Goal: Task Accomplishment & Management: Manage account settings

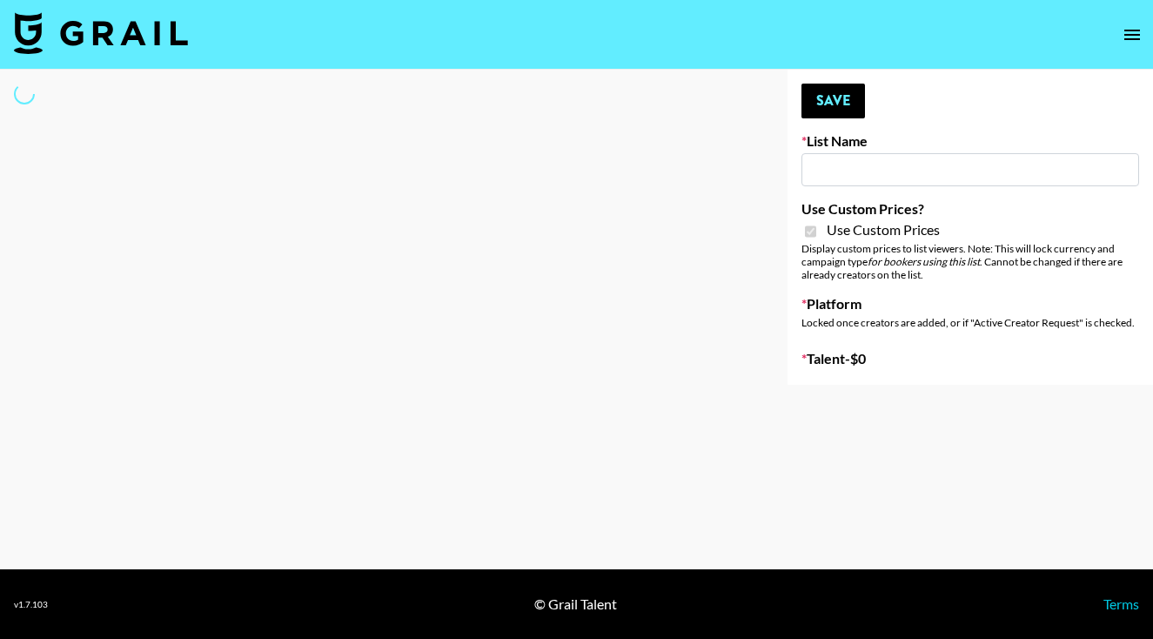
type input "Amaxy Beauty"
checkbox input "true"
select select "Brand"
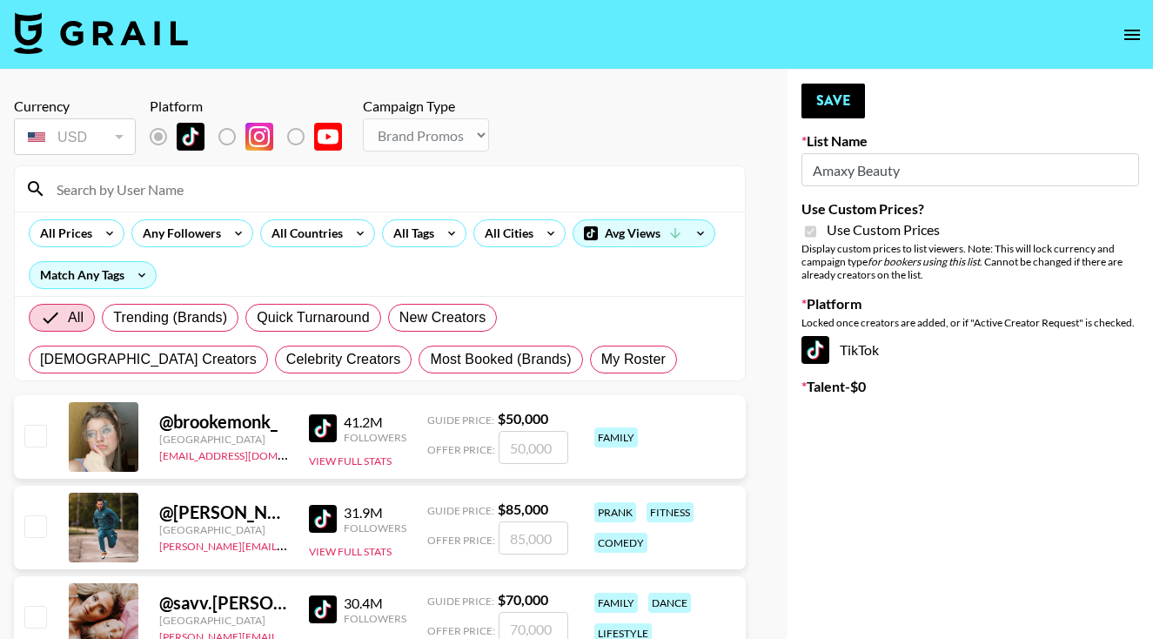
click at [353, 194] on input at bounding box center [390, 189] width 688 height 28
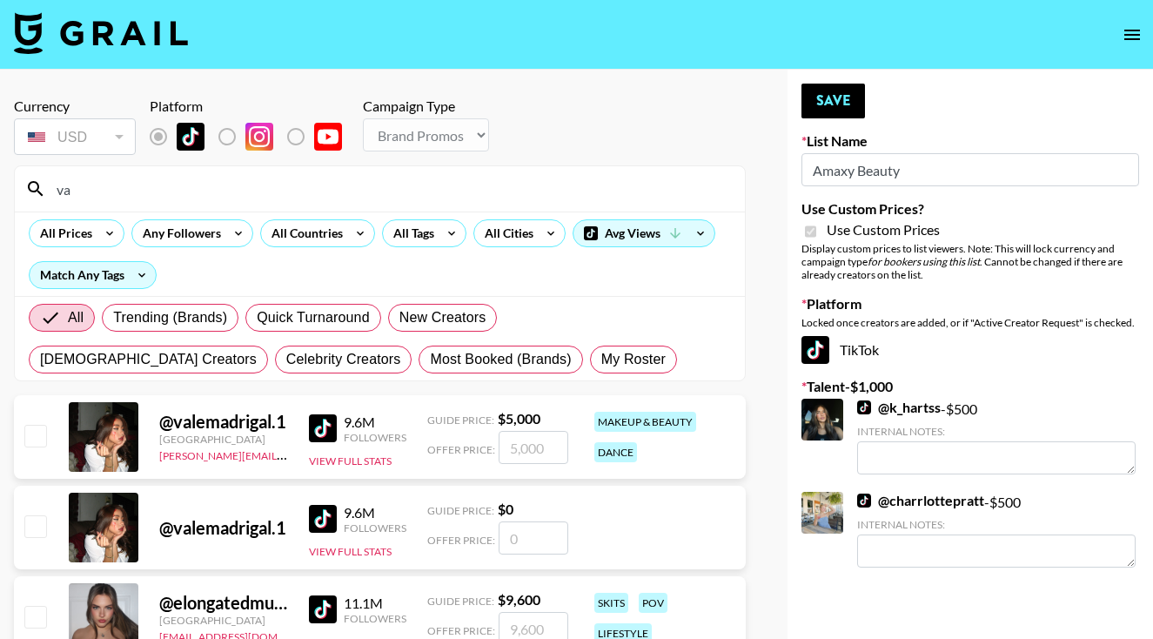
type input "v"
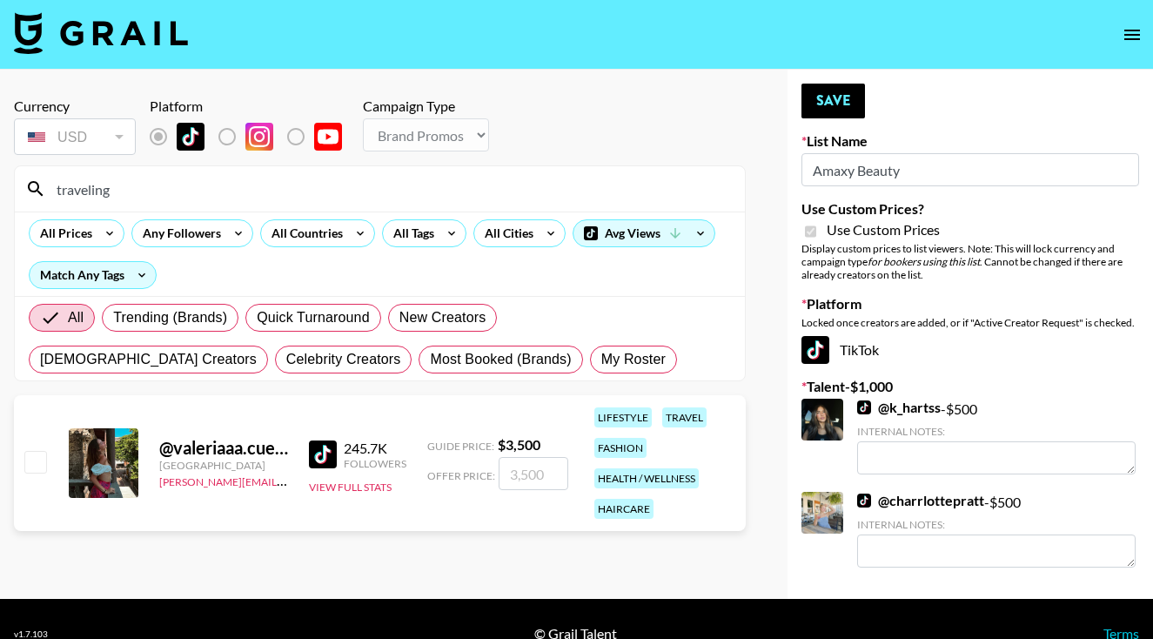
type input "traveling"
click at [33, 461] on input "checkbox" at bounding box center [34, 461] width 21 height 21
checkbox input "true"
type input "3500"
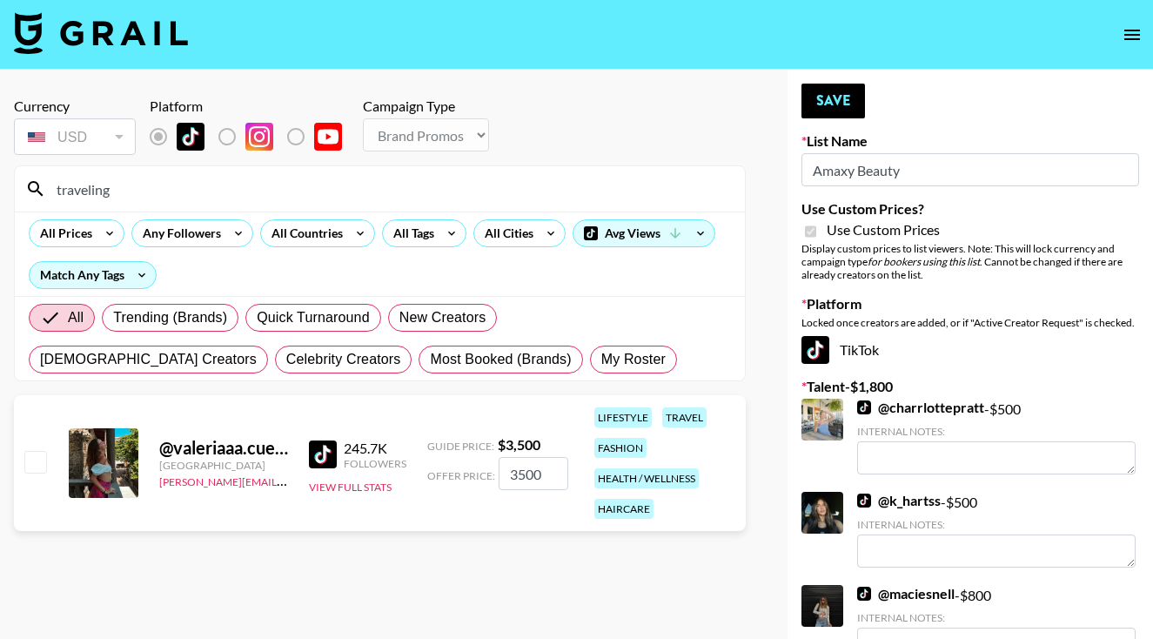
click at [37, 462] on input "checkbox" at bounding box center [34, 461] width 21 height 21
checkbox input "true"
click at [521, 475] on input "3500" at bounding box center [534, 473] width 70 height 33
type input "300"
checkbox input "false"
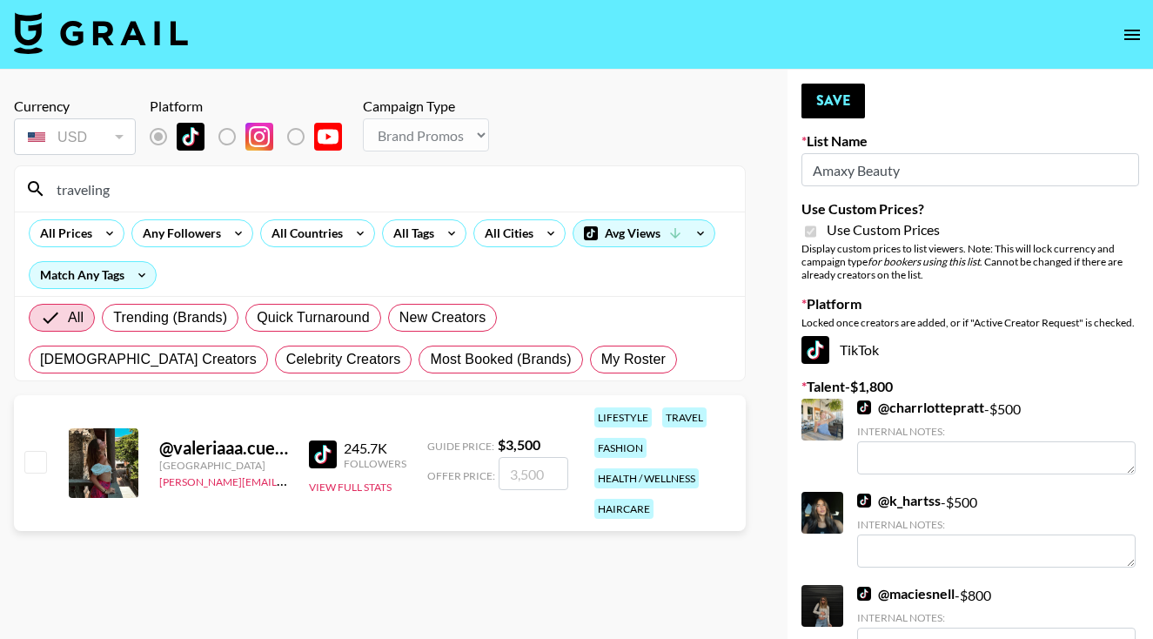
checkbox input "true"
type input "3000"
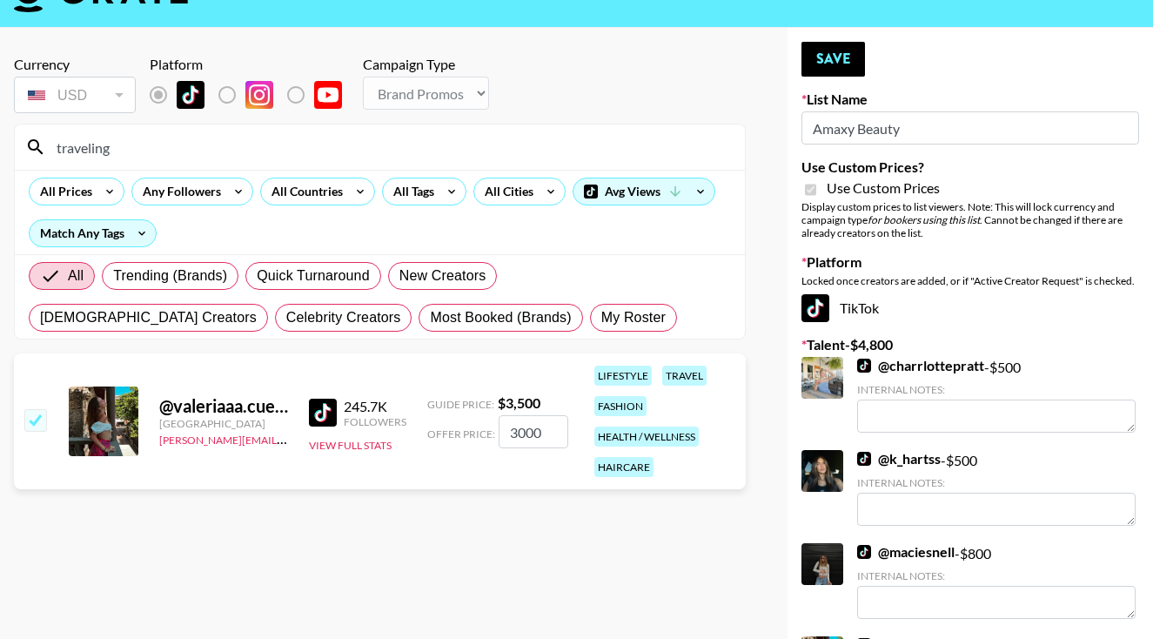
scroll to position [84, 0]
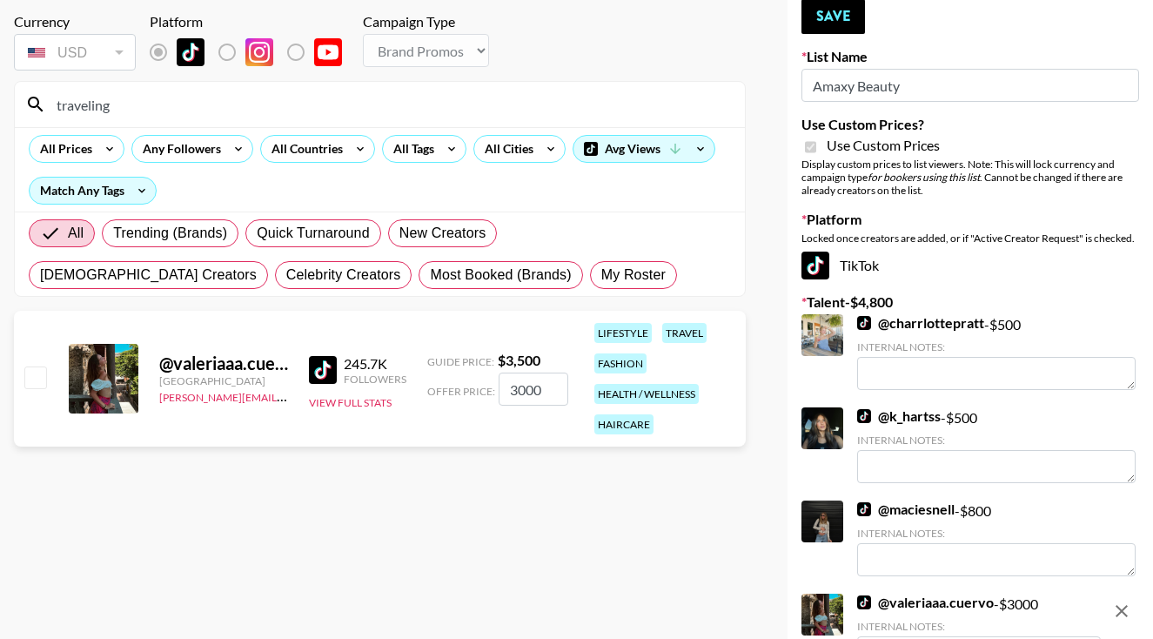
checkbox input "false"
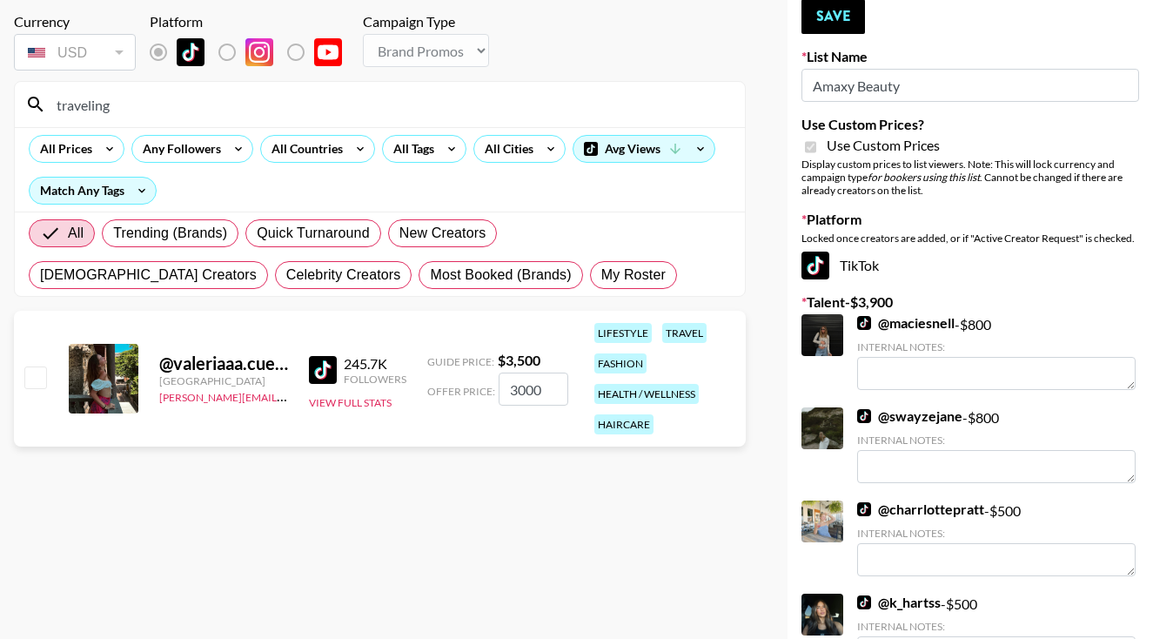
type input "3000"
click at [45, 378] on div "@ valeriaaa.cuervo United States avery.holt@grail-talent.com 245.7K Followers V…" at bounding box center [380, 379] width 732 height 136
click at [40, 374] on input "checkbox" at bounding box center [34, 376] width 21 height 21
checkbox input "true"
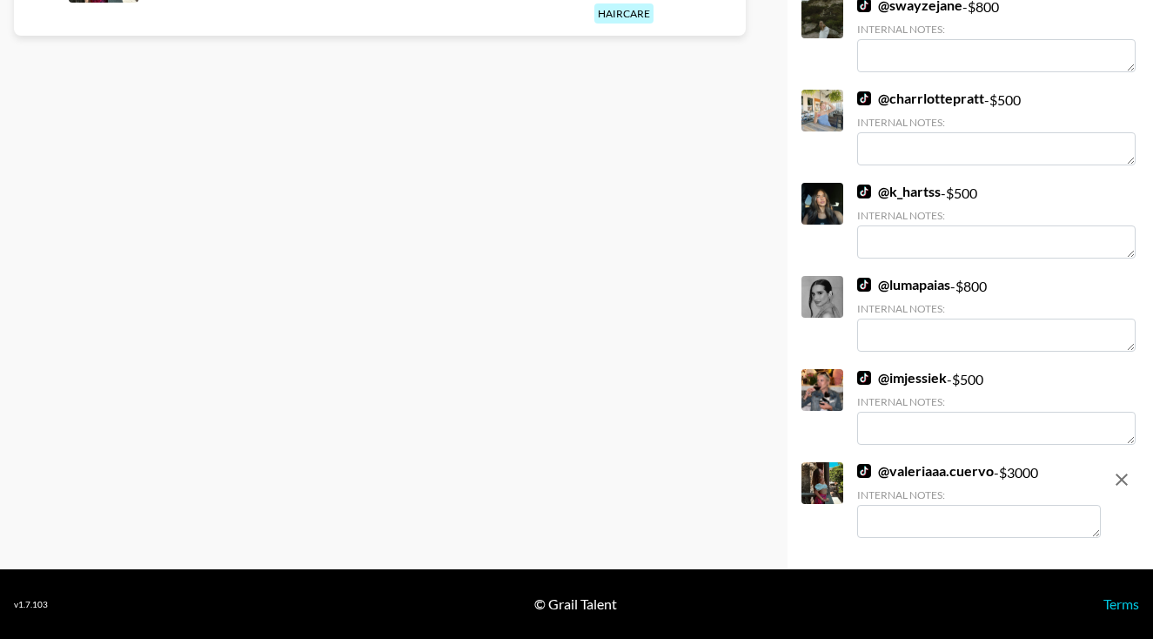
scroll to position [495, 0]
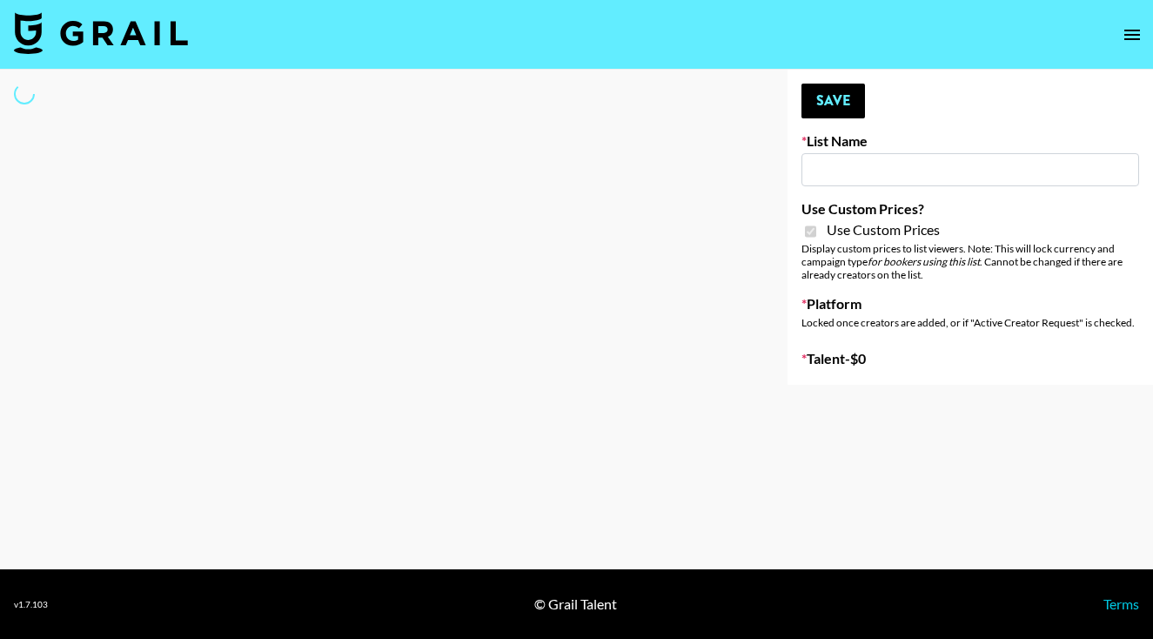
type input "Amaxy Beauty"
checkbox input "true"
select select "Brand"
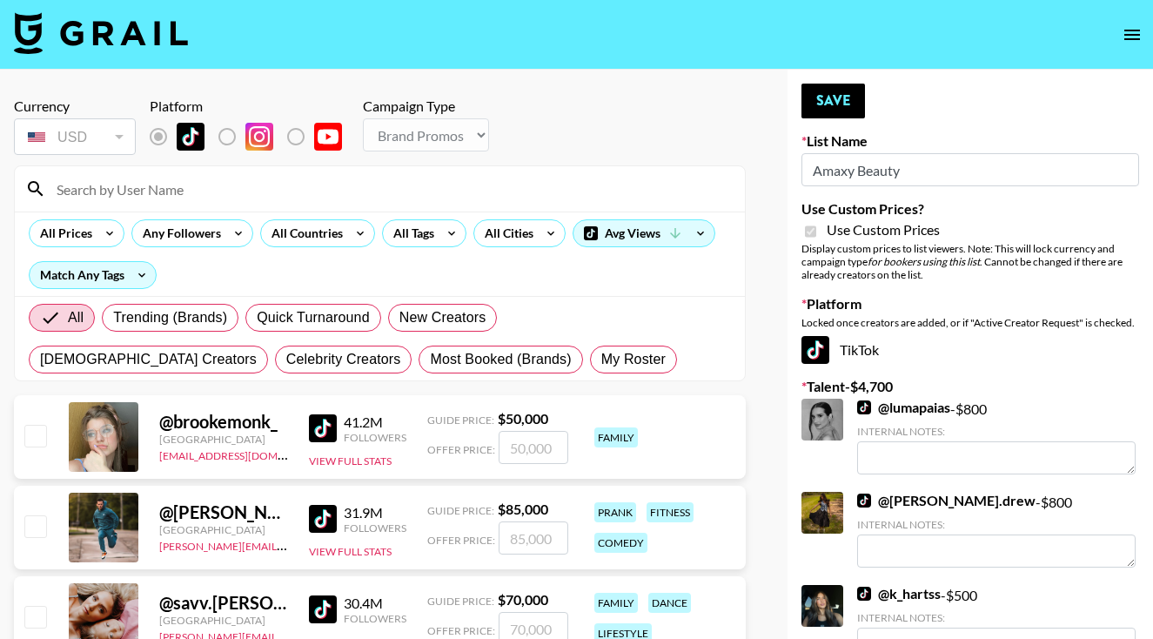
click at [223, 192] on input at bounding box center [390, 189] width 688 height 28
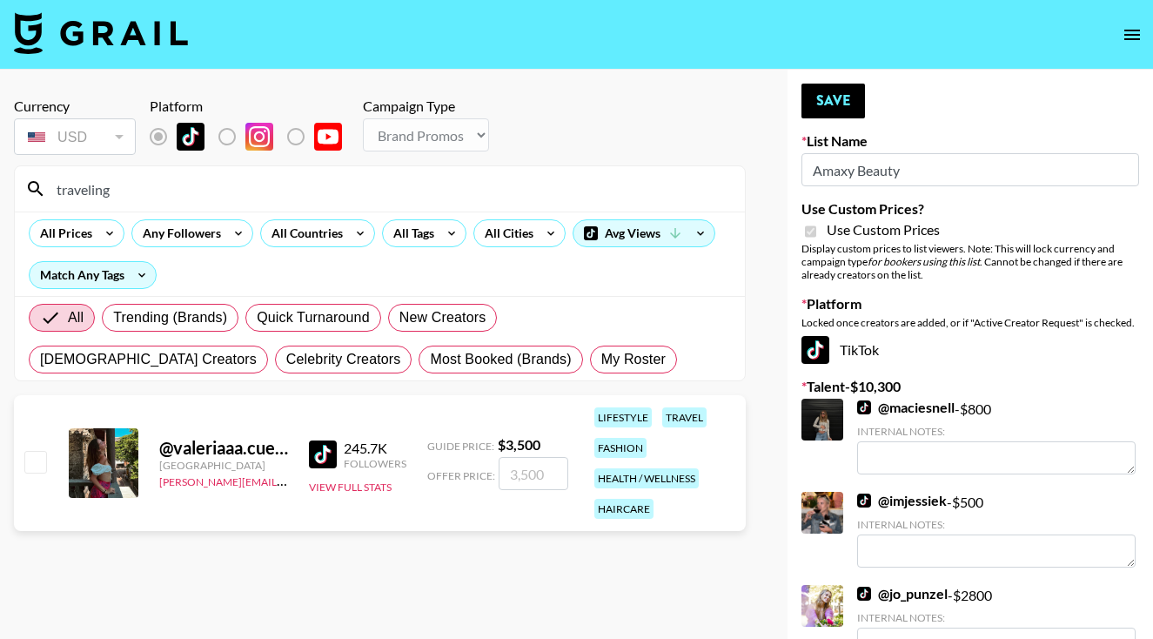
type input "traveling"
click at [37, 458] on input "checkbox" at bounding box center [34, 461] width 21 height 21
checkbox input "true"
click at [519, 475] on input "3500" at bounding box center [534, 473] width 70 height 33
type input "3000"
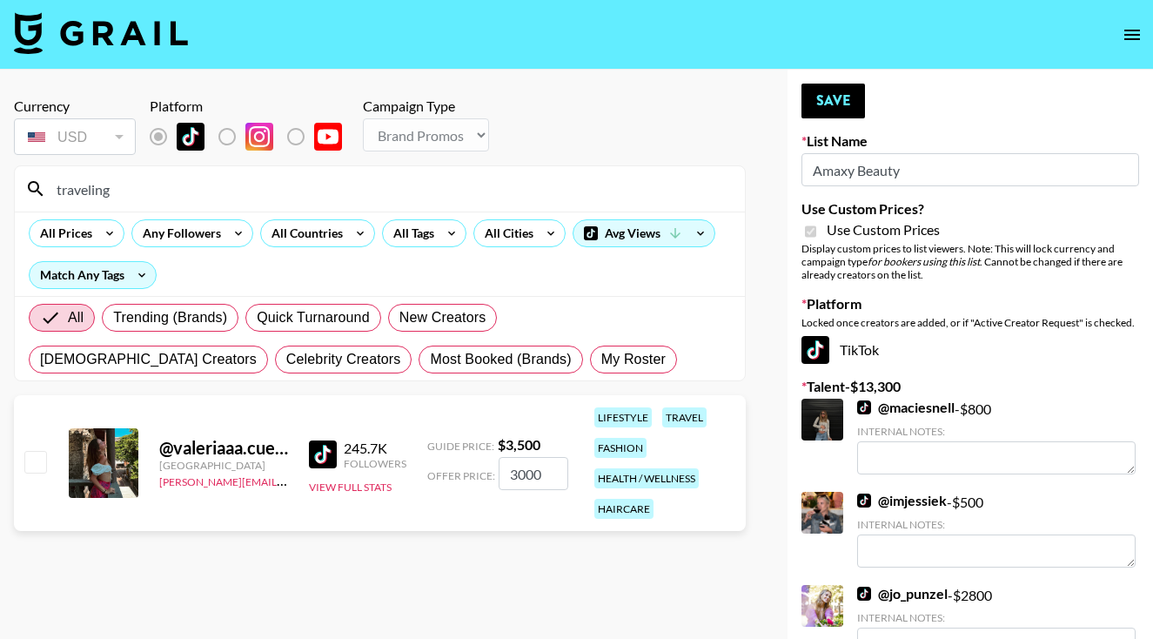
checkbox input "false"
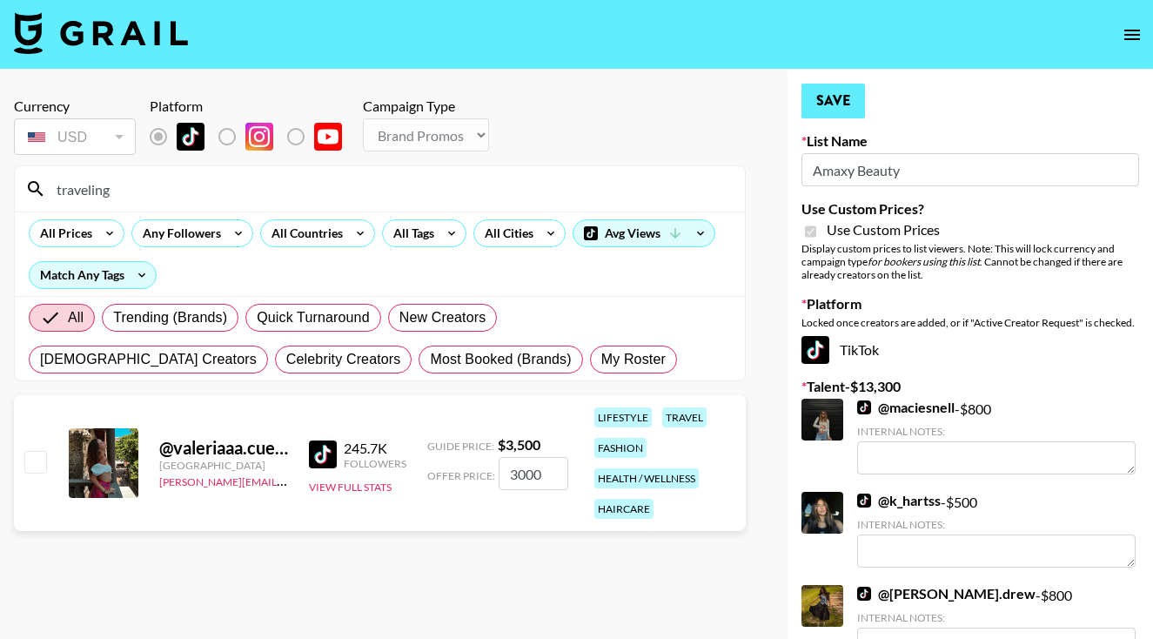
type input "3000"
click at [830, 96] on button "Save" at bounding box center [833, 101] width 64 height 35
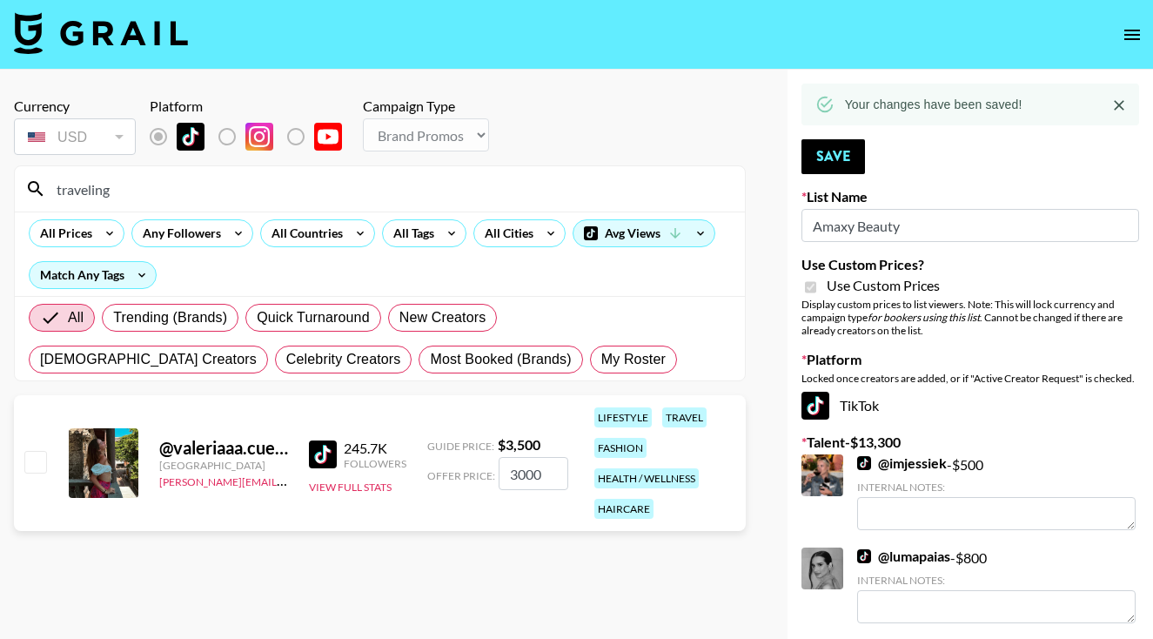
click at [890, 459] on link "@ kelliewiththesilverhair" at bounding box center [944, 462] width 174 height 17
click at [32, 465] on input "checkbox" at bounding box center [34, 461] width 21 height 21
checkbox input "true"
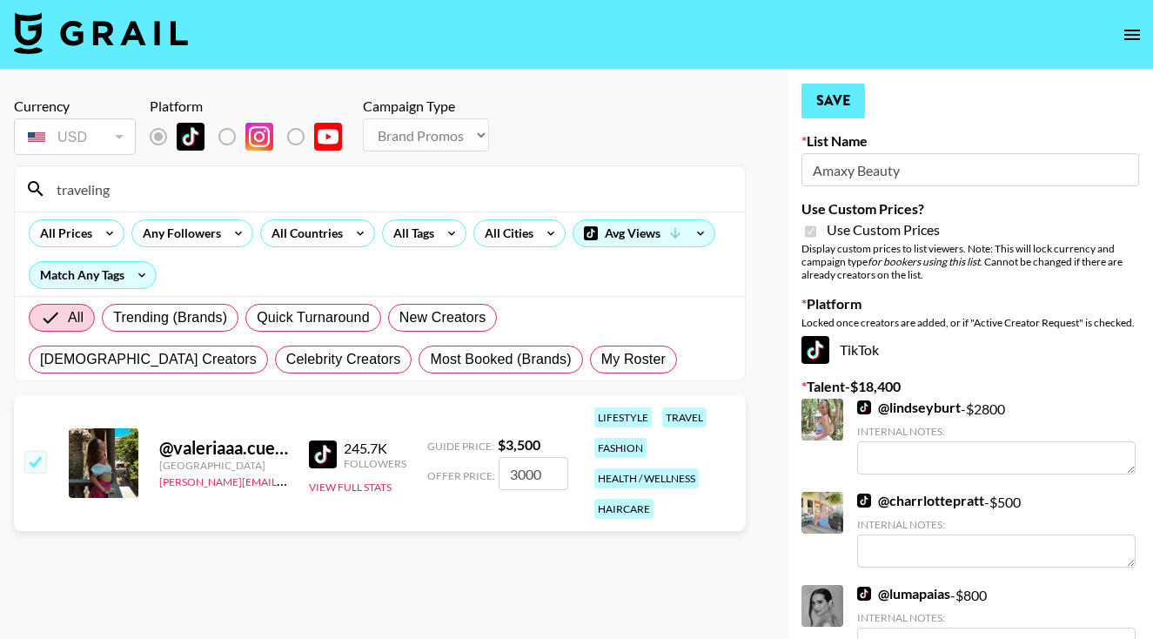
click at [852, 95] on button "Save" at bounding box center [833, 101] width 64 height 35
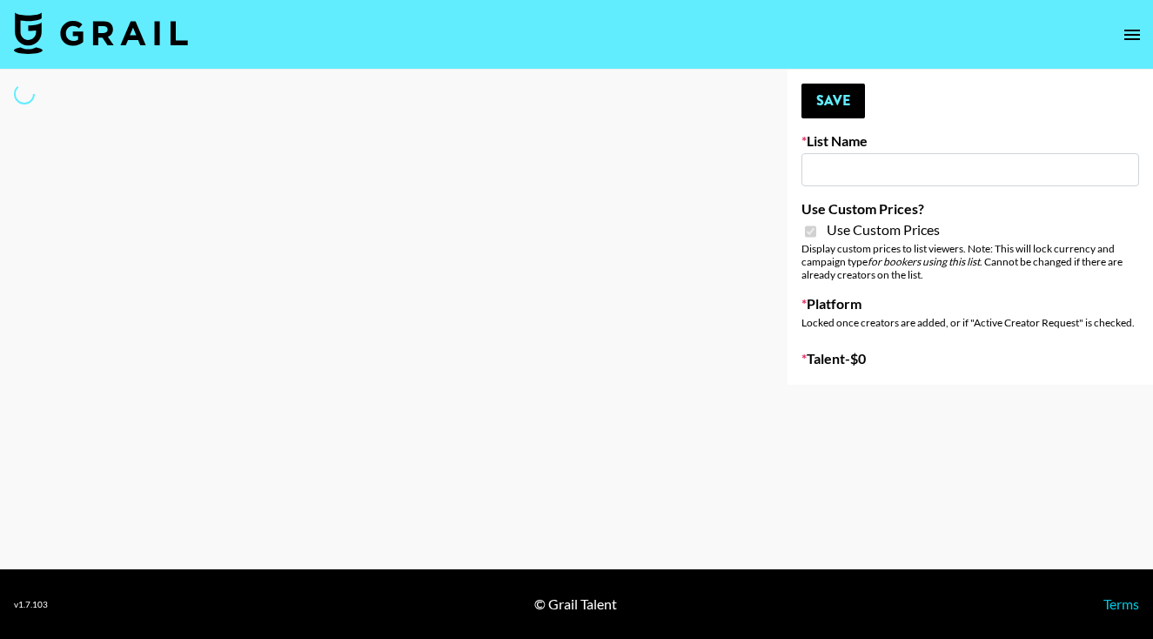
type input "COSRX LA"
checkbox input "true"
select select "Brand"
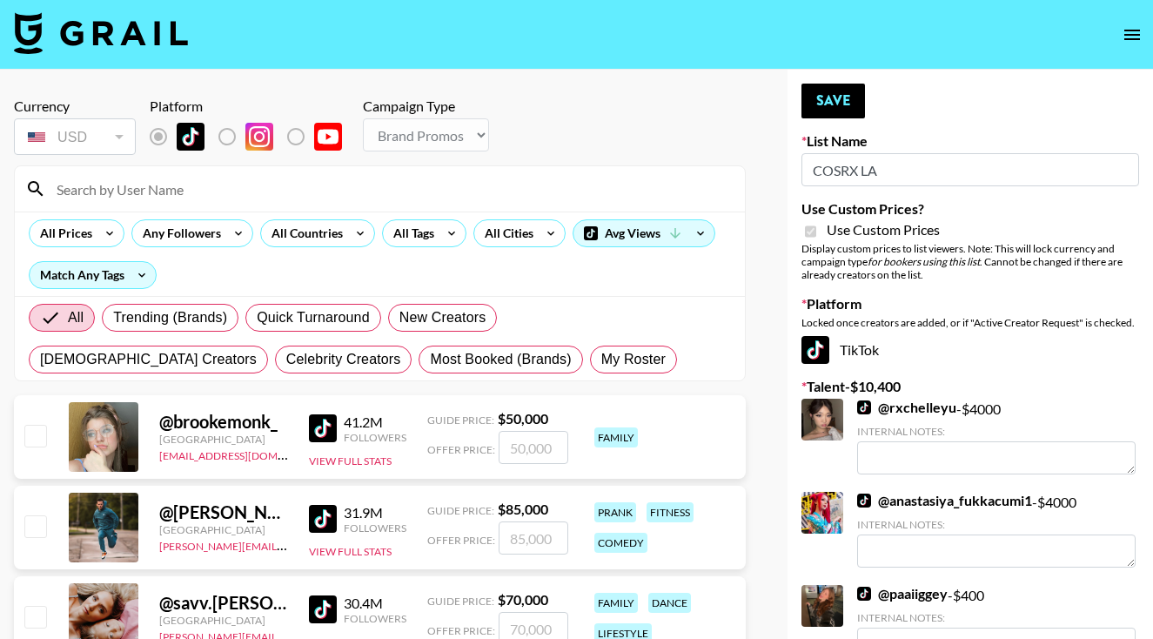
click at [358, 191] on input at bounding box center [390, 189] width 688 height 28
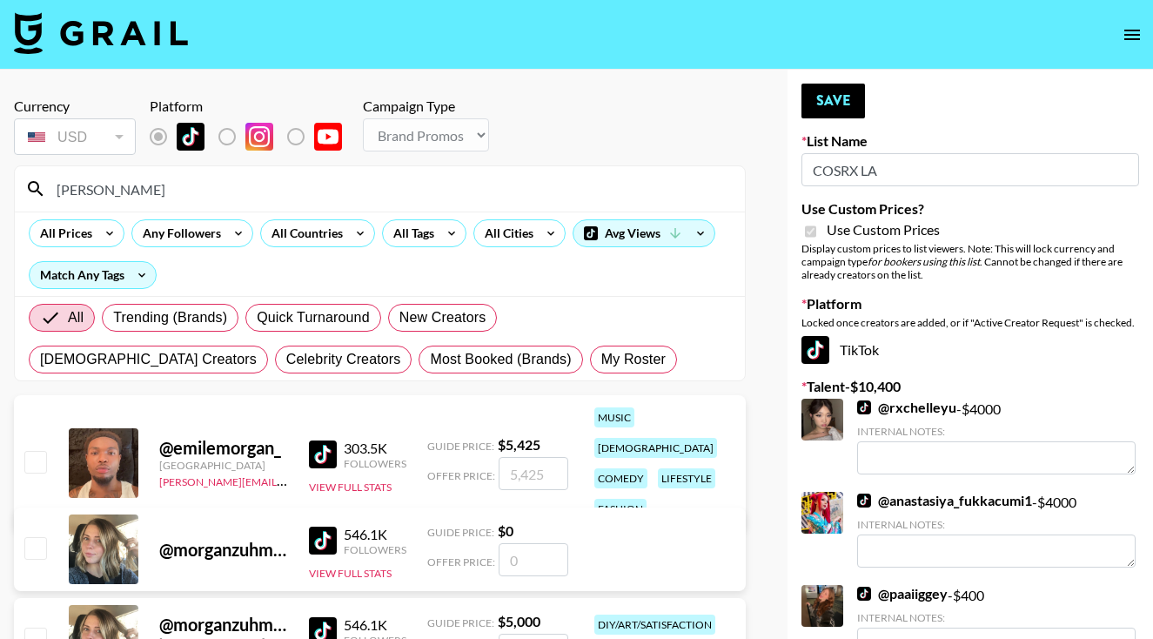
click at [38, 458] on div at bounding box center [34, 463] width 27 height 30
click at [177, 183] on input "[PERSON_NAME]" at bounding box center [390, 189] width 688 height 28
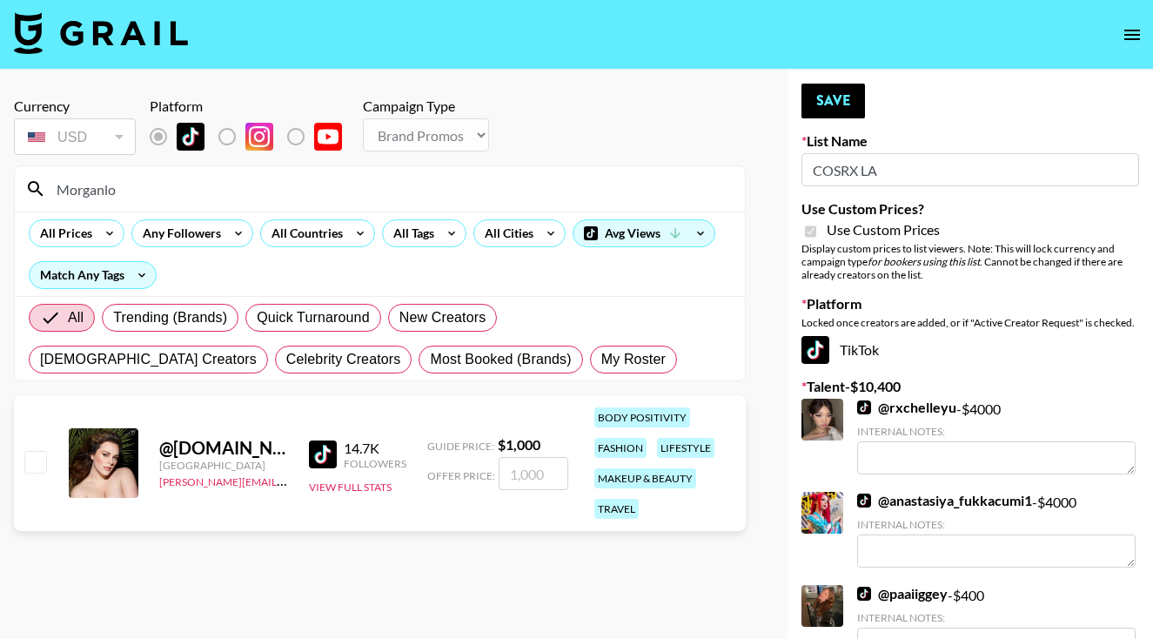
type input "Morganlo"
click at [38, 463] on input "checkbox" at bounding box center [34, 461] width 21 height 21
checkbox input "true"
type input "1000"
click at [842, 84] on button "Save" at bounding box center [833, 101] width 64 height 35
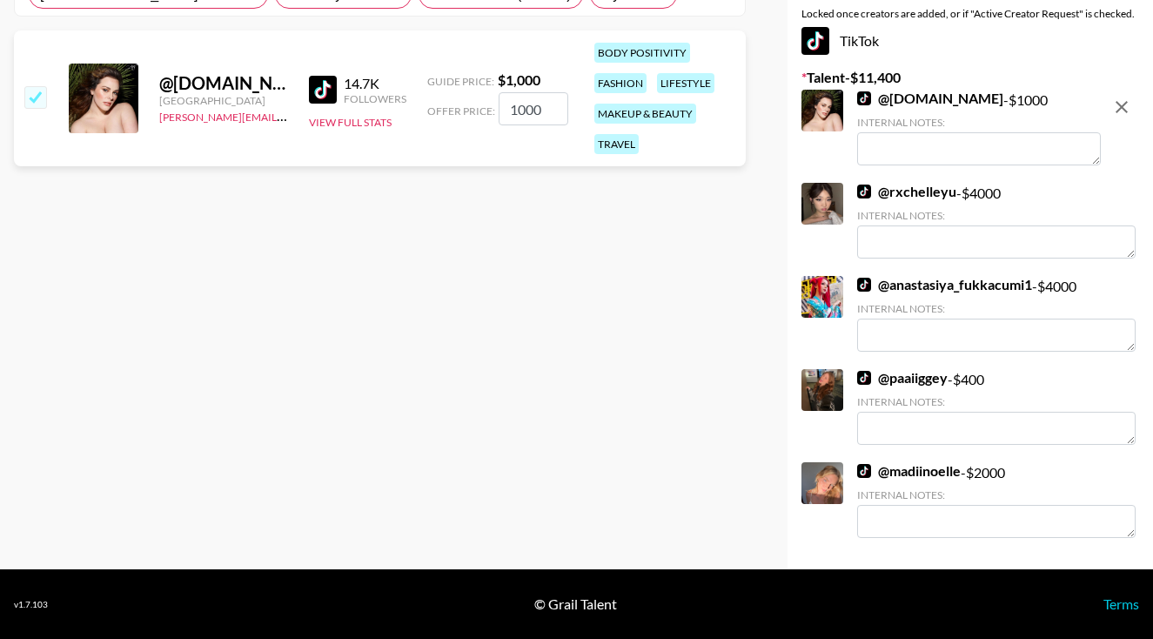
scroll to position [365, 0]
click at [882, 376] on link "@ paaiiggey" at bounding box center [902, 377] width 90 height 17
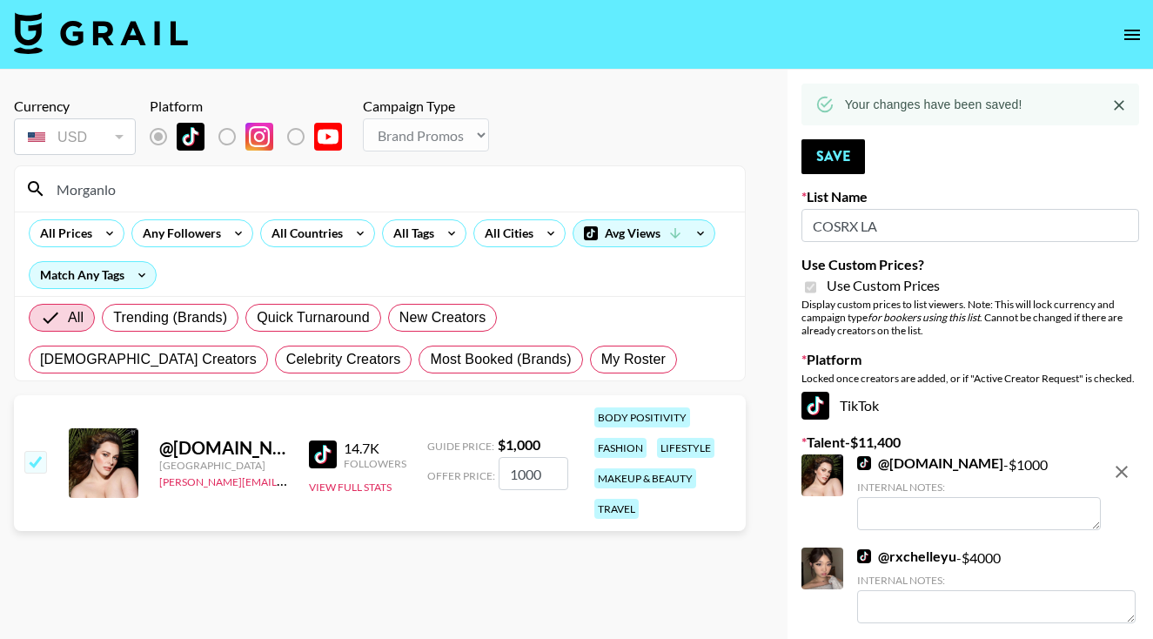
scroll to position [0, 0]
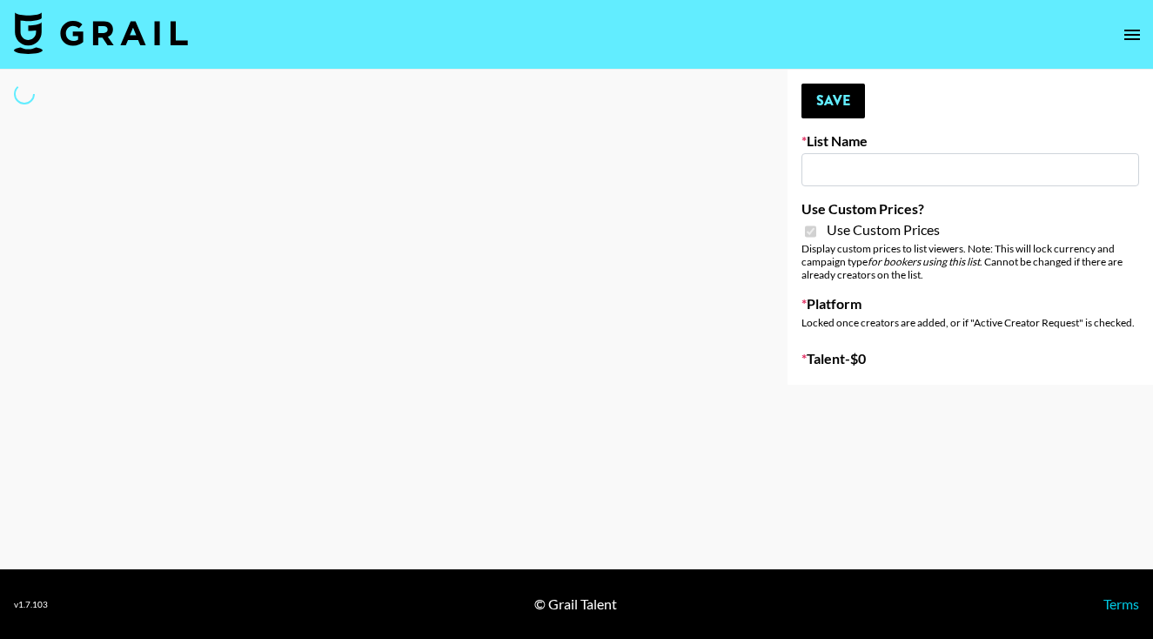
type input "Sleep & Glow"
checkbox input "true"
select select "Brand"
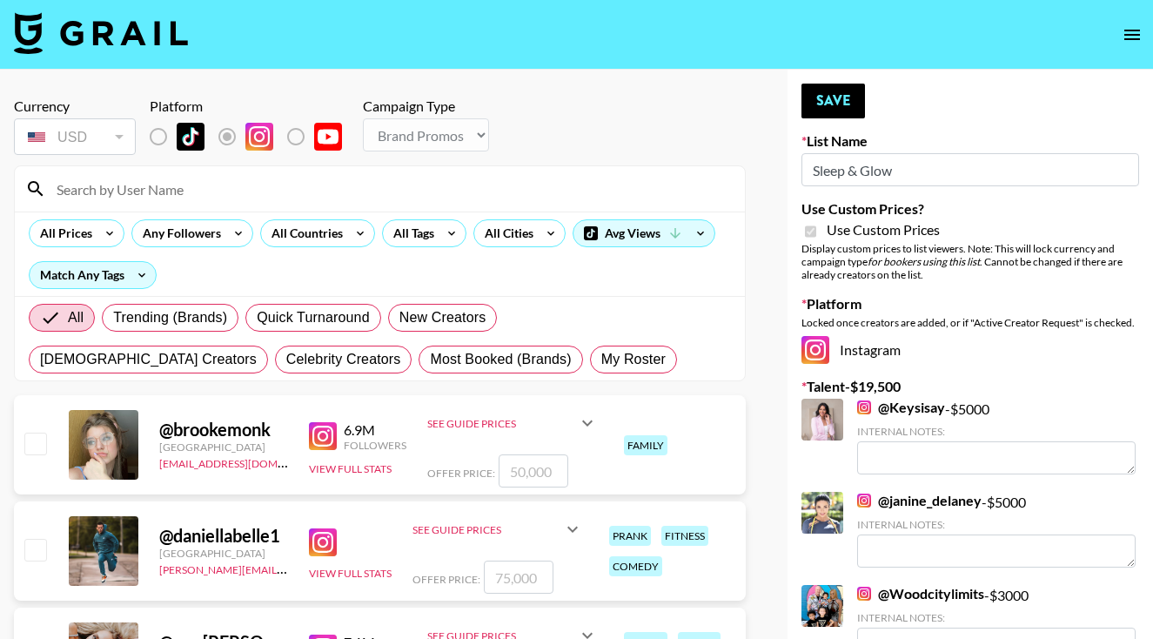
click at [392, 186] on input at bounding box center [390, 189] width 688 height 28
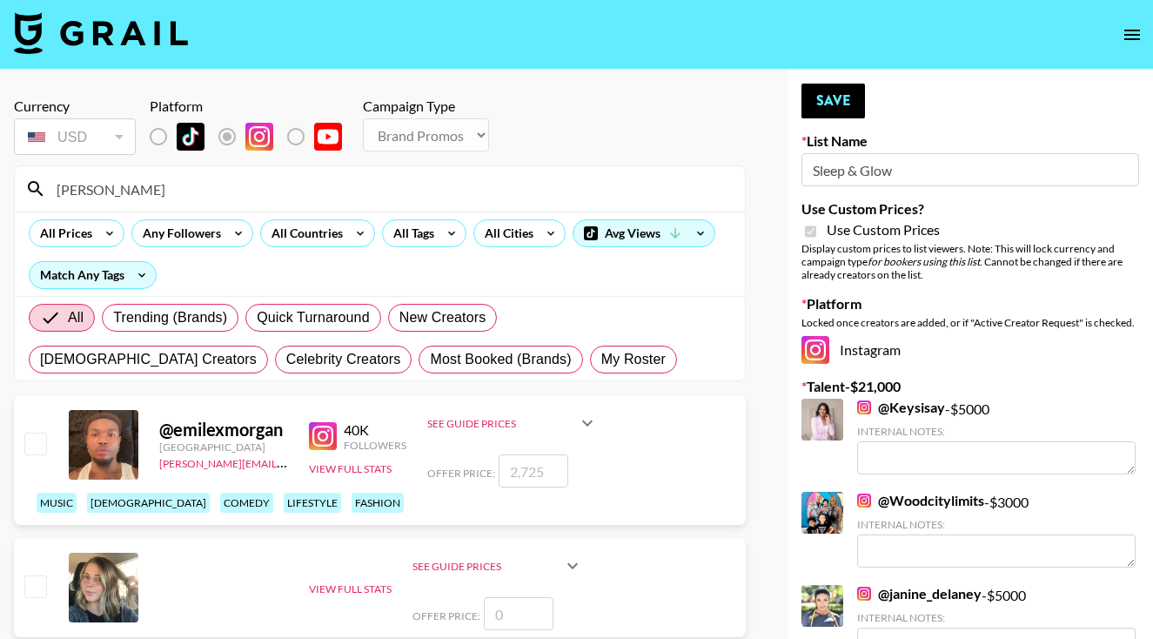
click at [37, 484] on div "@ emilexmorgan United Kingdom tancredi@grail-talent.com 40K Followers View Full…" at bounding box center [380, 460] width 732 height 130
click at [188, 194] on input "Morgan" at bounding box center [390, 189] width 688 height 28
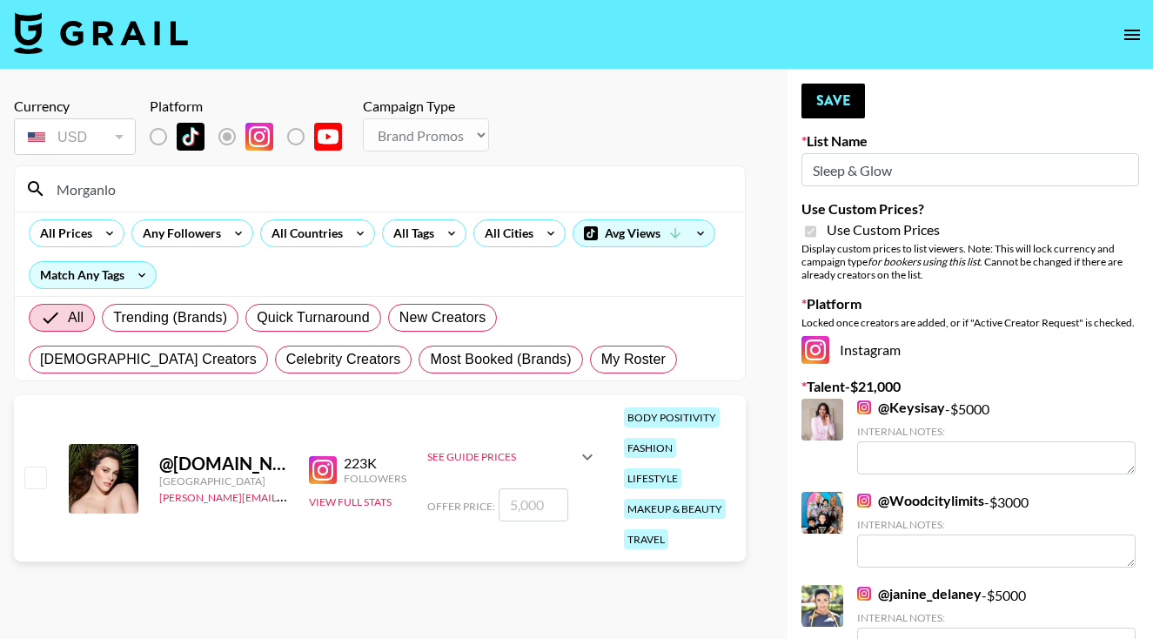
type input "Morganlo"
click at [38, 481] on input "checkbox" at bounding box center [34, 476] width 21 height 21
checkbox input "true"
type input "5000"
click at [897, 395] on div "Your changes have been saved! Save List Name Sleep & Glow Use Custom Prices? Us…" at bounding box center [969, 613] width 365 height 1087
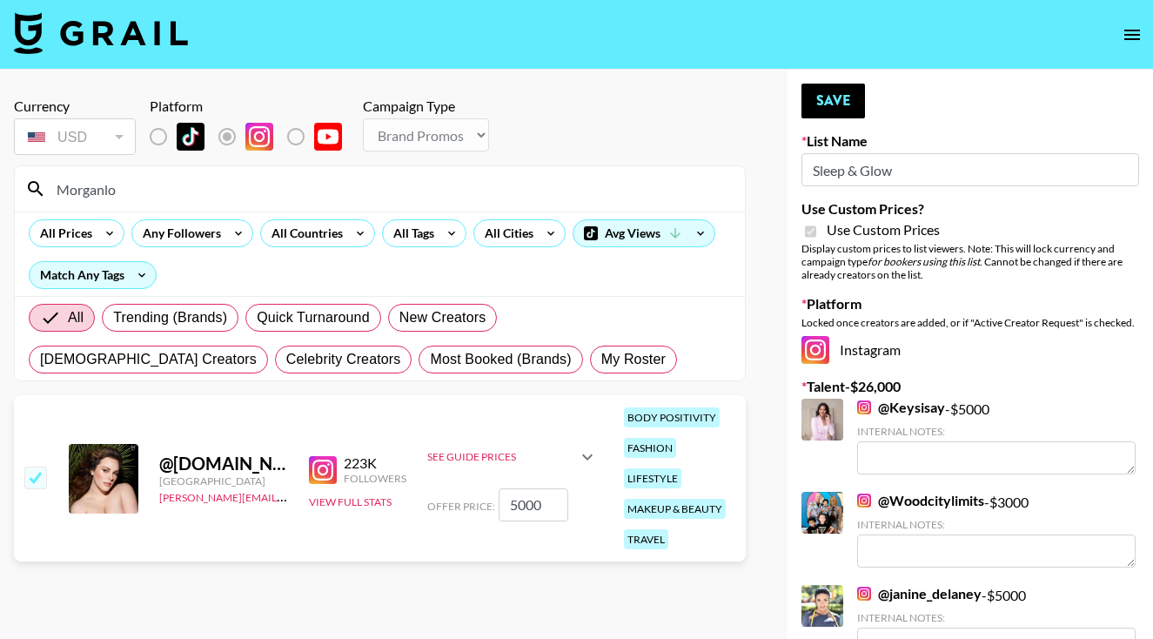
click at [899, 401] on link "@ Keysisay" at bounding box center [901, 406] width 88 height 17
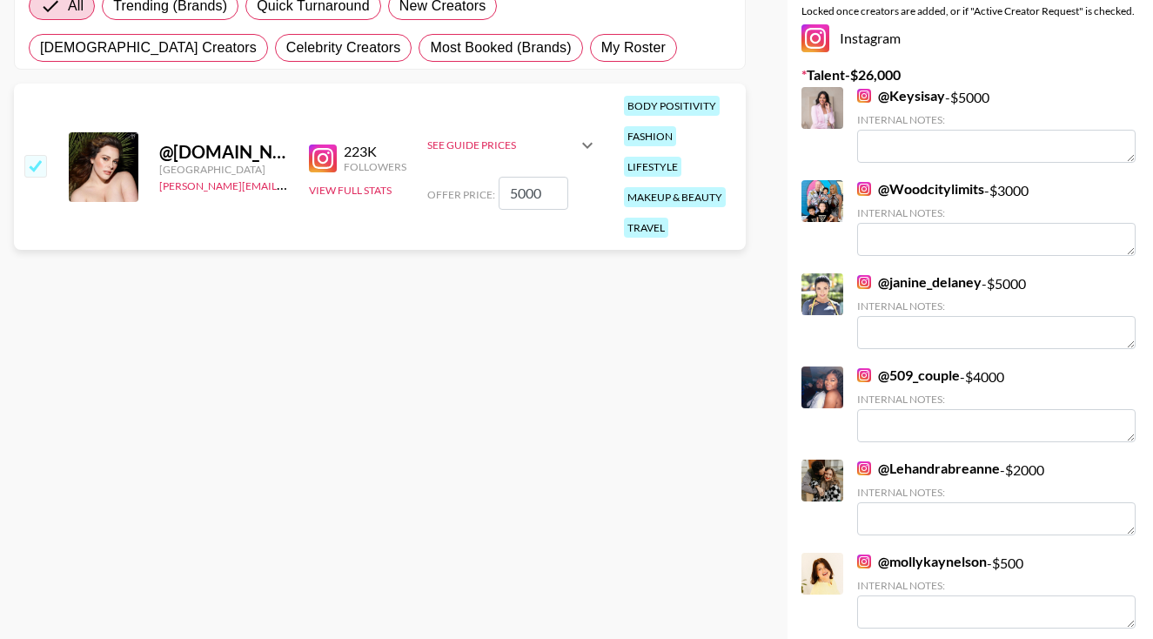
scroll to position [321, 0]
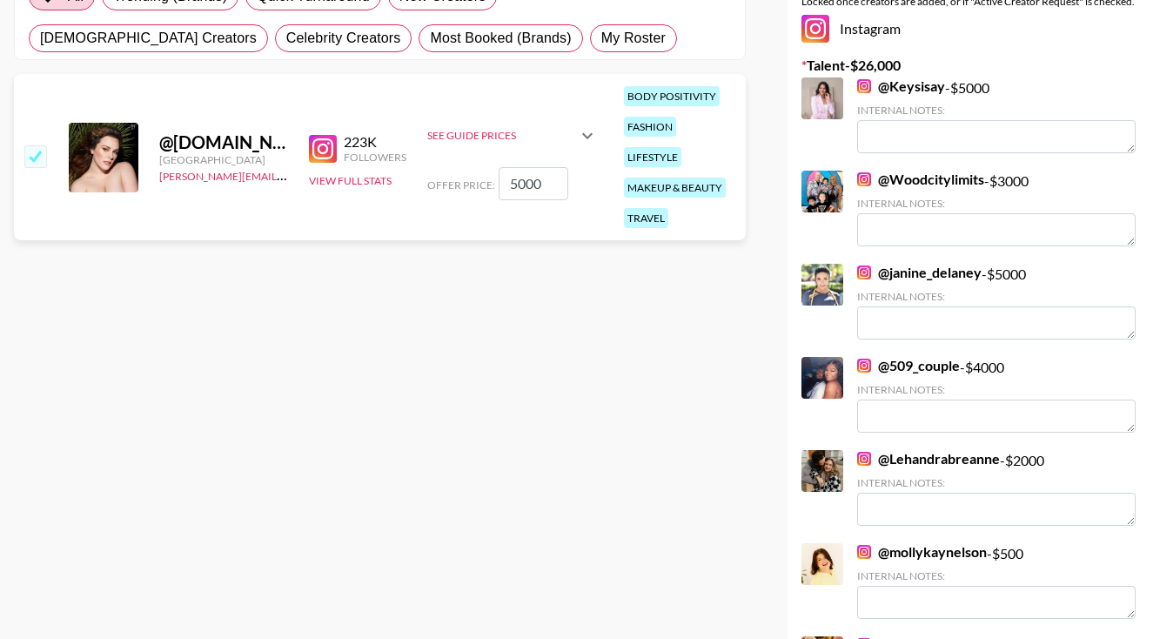
click at [897, 452] on link "@ Lehandrabreanne" at bounding box center [928, 458] width 143 height 17
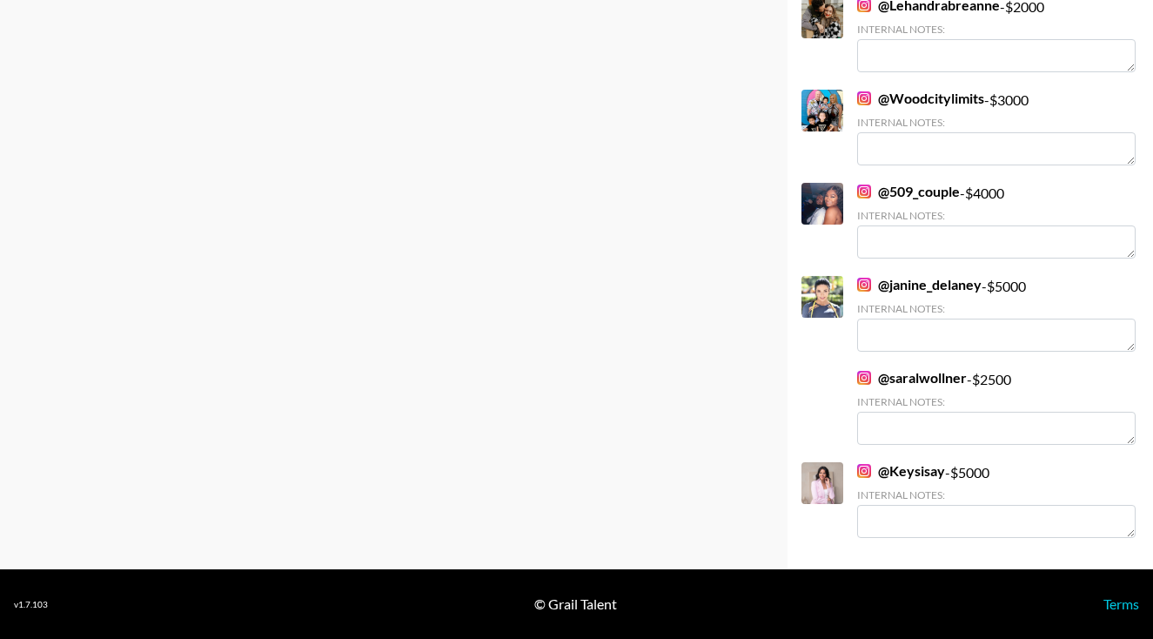
scroll to position [588, 0]
click at [928, 286] on link "@ janine_delaney" at bounding box center [919, 284] width 124 height 17
click at [883, 378] on link "@ saralwollner" at bounding box center [912, 377] width 110 height 17
click at [889, 468] on link "@ Keysisay" at bounding box center [901, 470] width 88 height 17
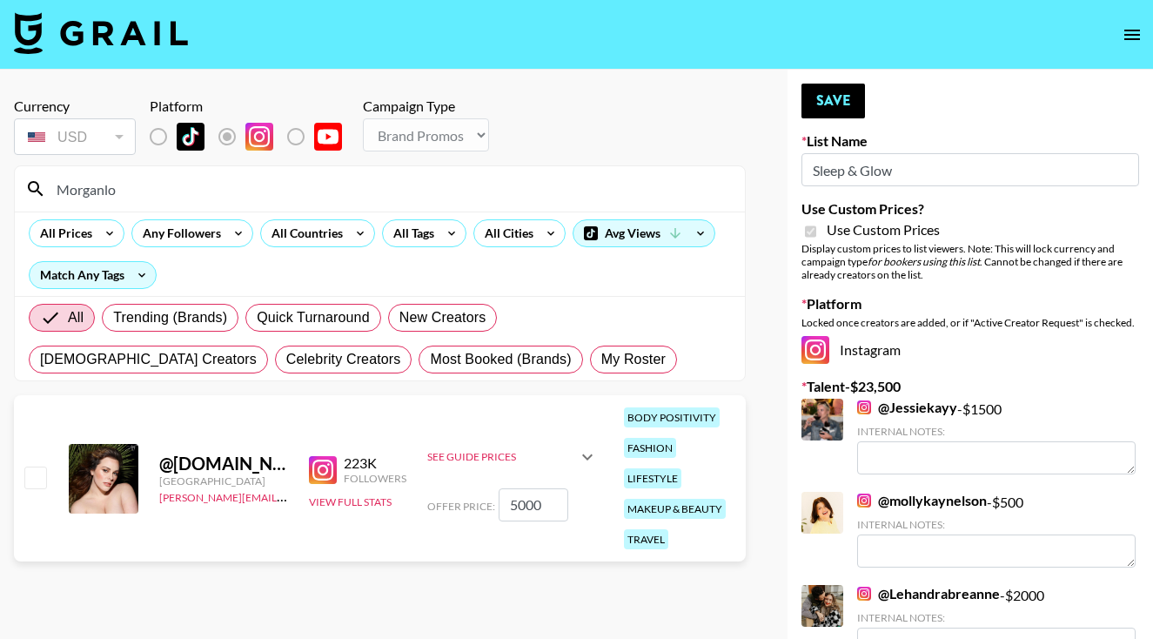
scroll to position [0, 0]
click at [32, 483] on input "checkbox" at bounding box center [34, 476] width 21 height 21
click at [511, 511] on input "5000" at bounding box center [534, 504] width 70 height 33
checkbox input "false"
checkbox input "true"
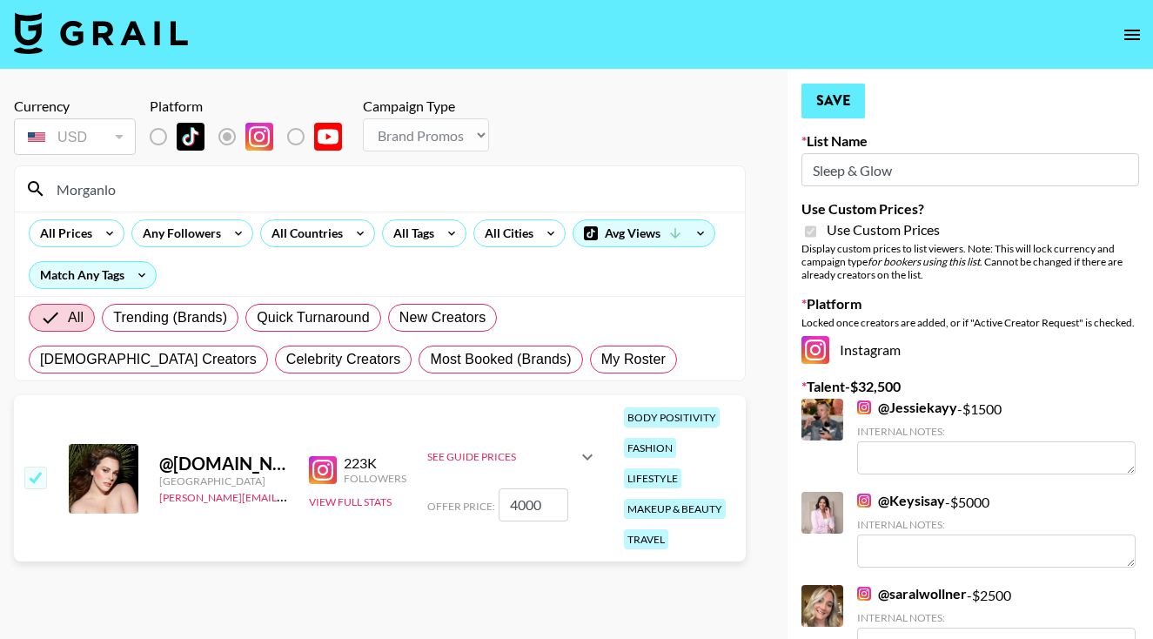
type input "4000"
click at [845, 99] on button "Save" at bounding box center [833, 101] width 64 height 35
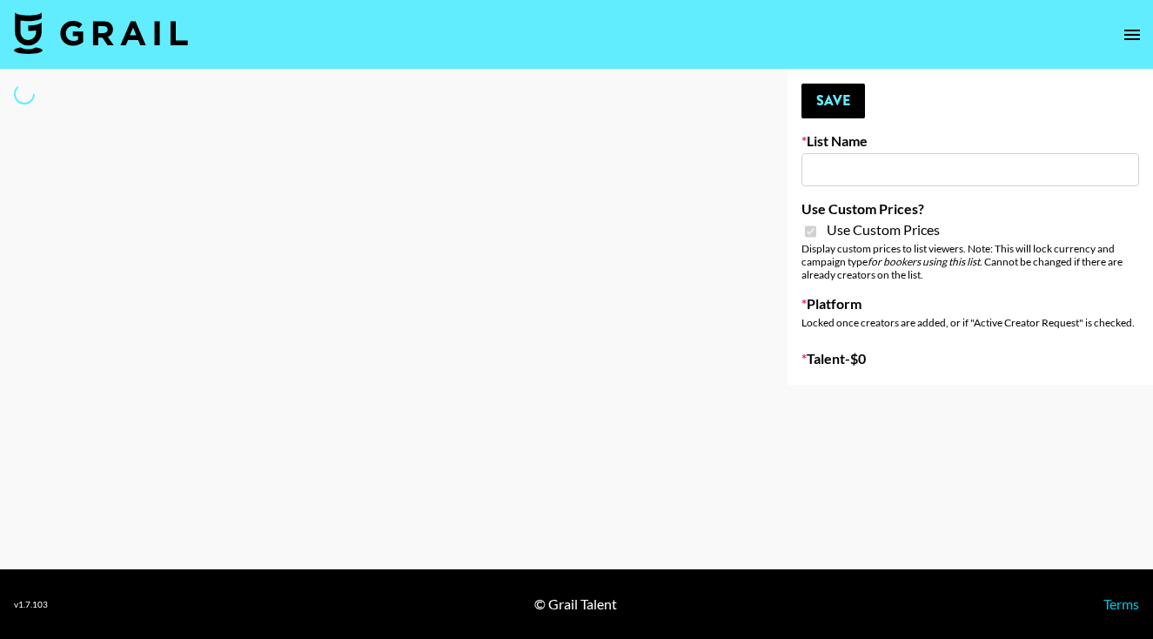
type input "Amaxy Beauty"
checkbox input "true"
select select "Brand"
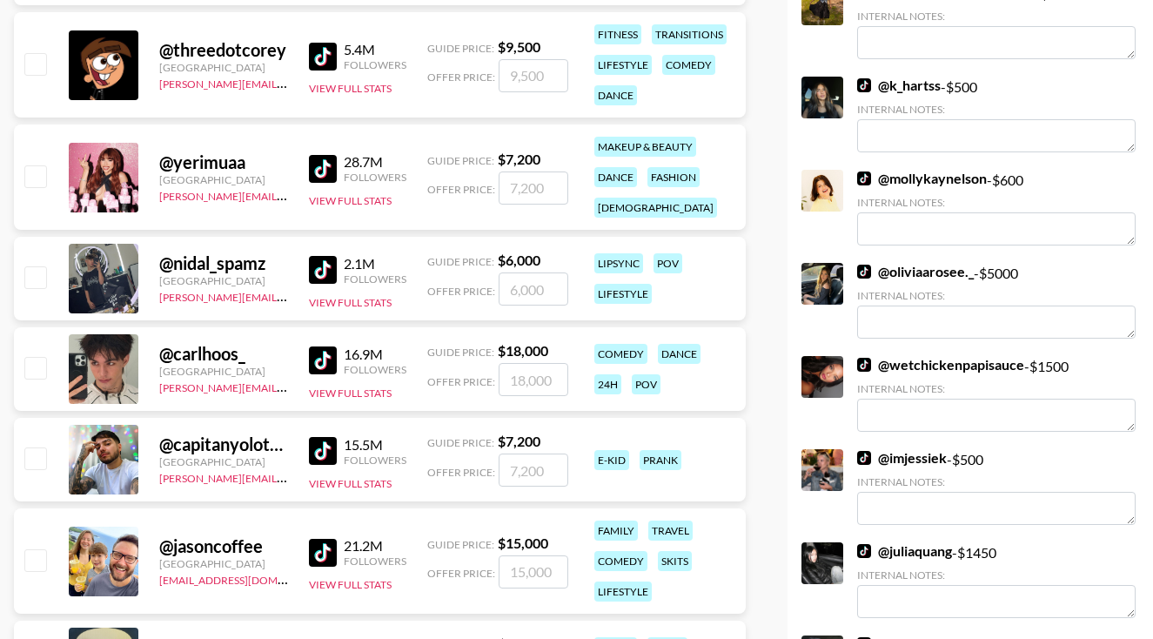
scroll to position [2018, 0]
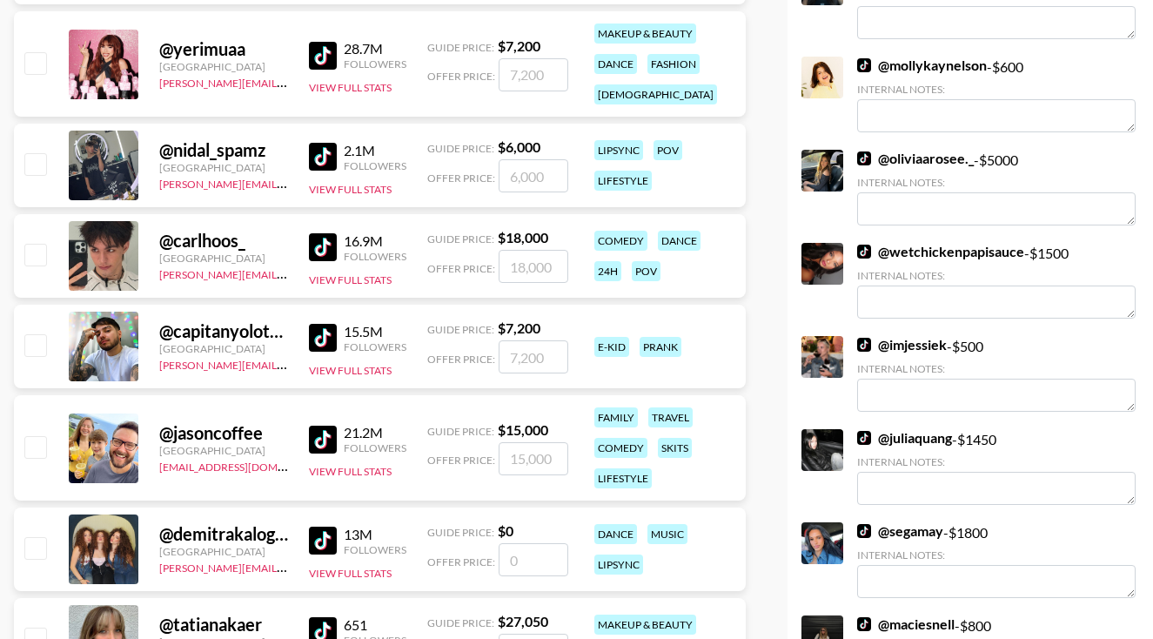
click at [894, 163] on link "@ oliviaarosee._" at bounding box center [915, 158] width 117 height 17
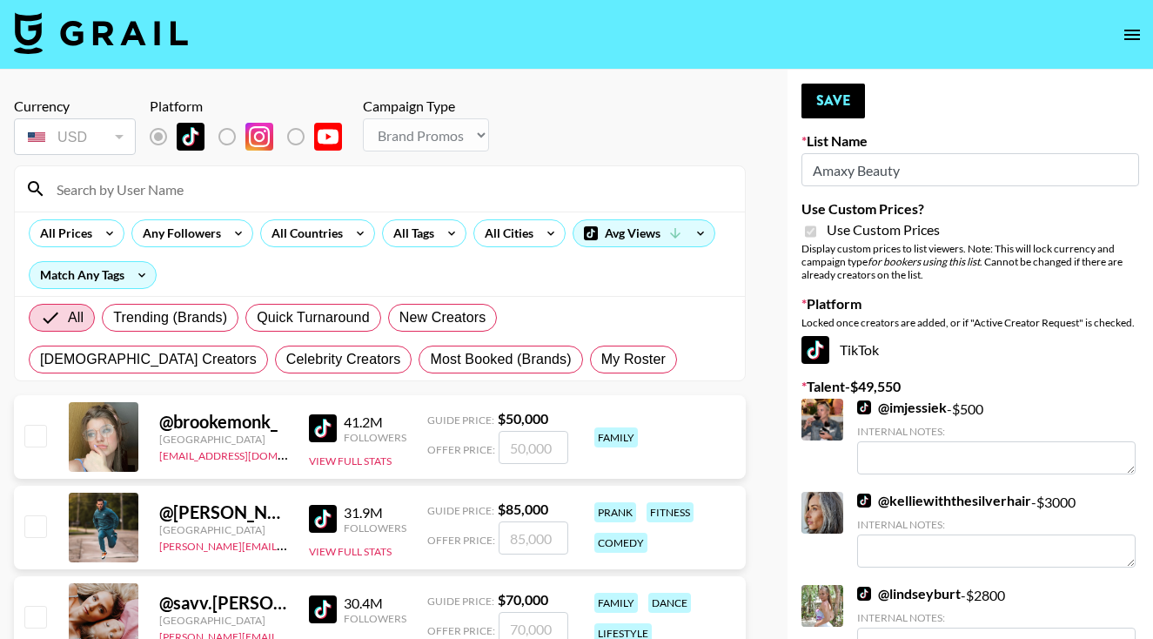
scroll to position [0, 0]
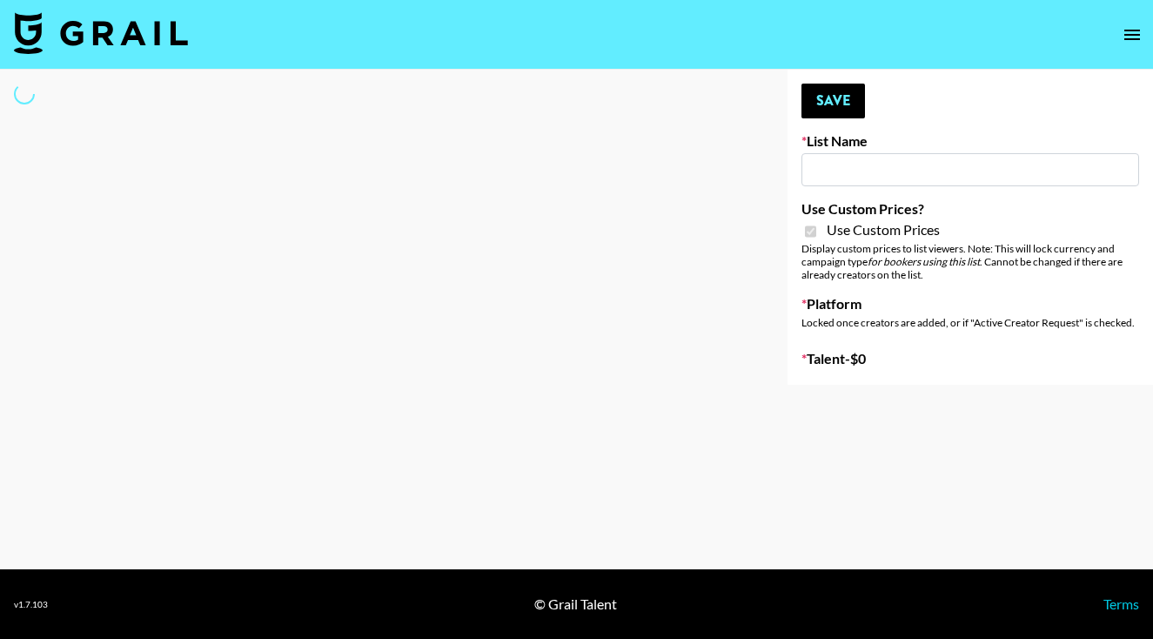
type input "Amaxy Beauty"
checkbox input "true"
select select "Brand"
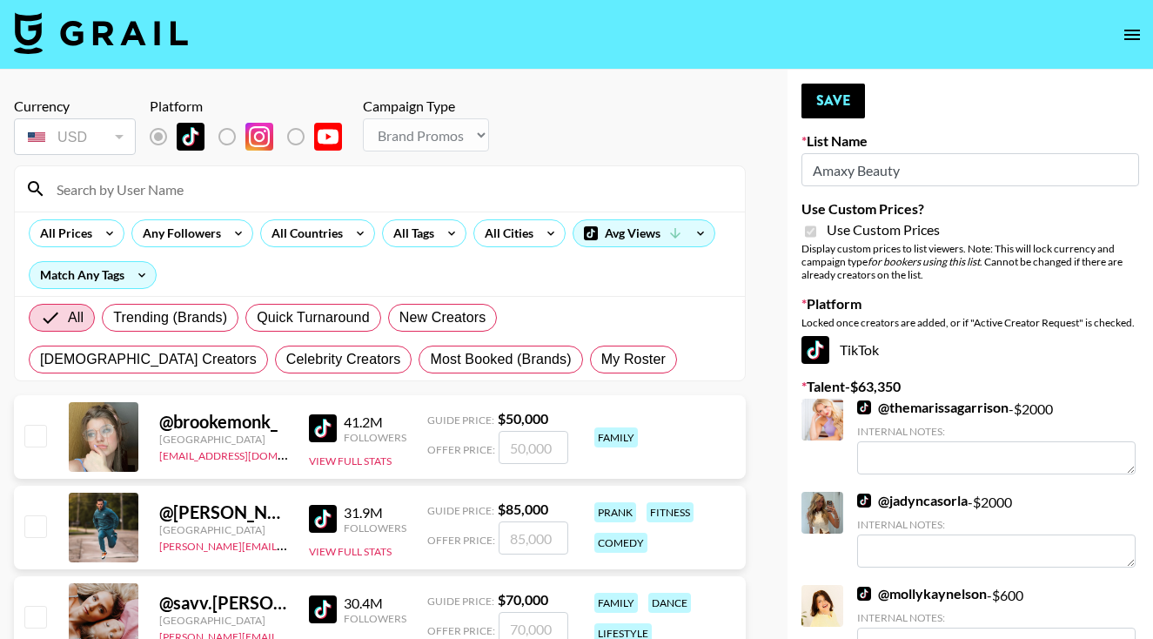
click at [224, 192] on input at bounding box center [390, 189] width 688 height 28
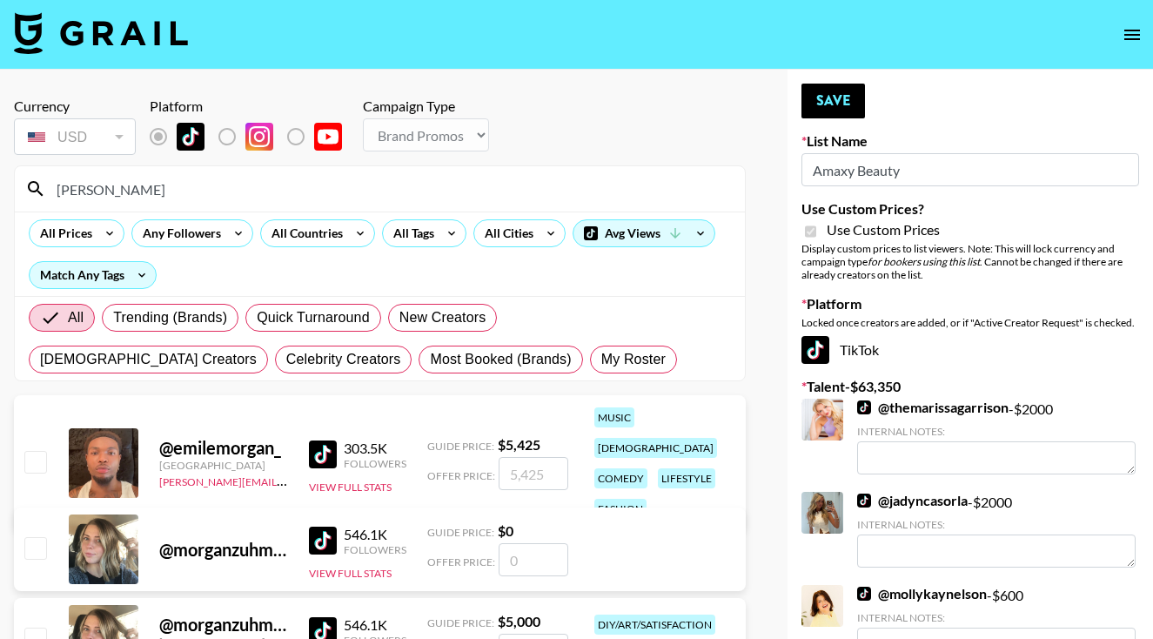
click at [138, 186] on input "[PERSON_NAME]" at bounding box center [390, 189] width 688 height 28
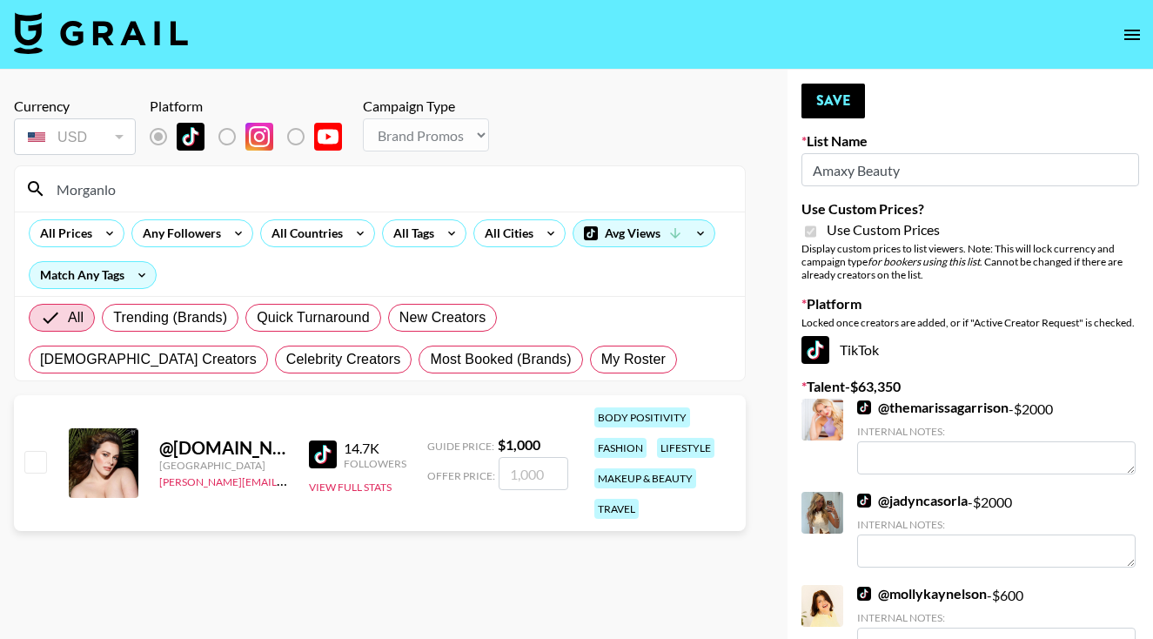
type input "Morganlo"
click at [30, 465] on input "checkbox" at bounding box center [34, 461] width 21 height 21
checkbox input "true"
type input "1000"
click at [838, 100] on button "Save" at bounding box center [833, 101] width 64 height 35
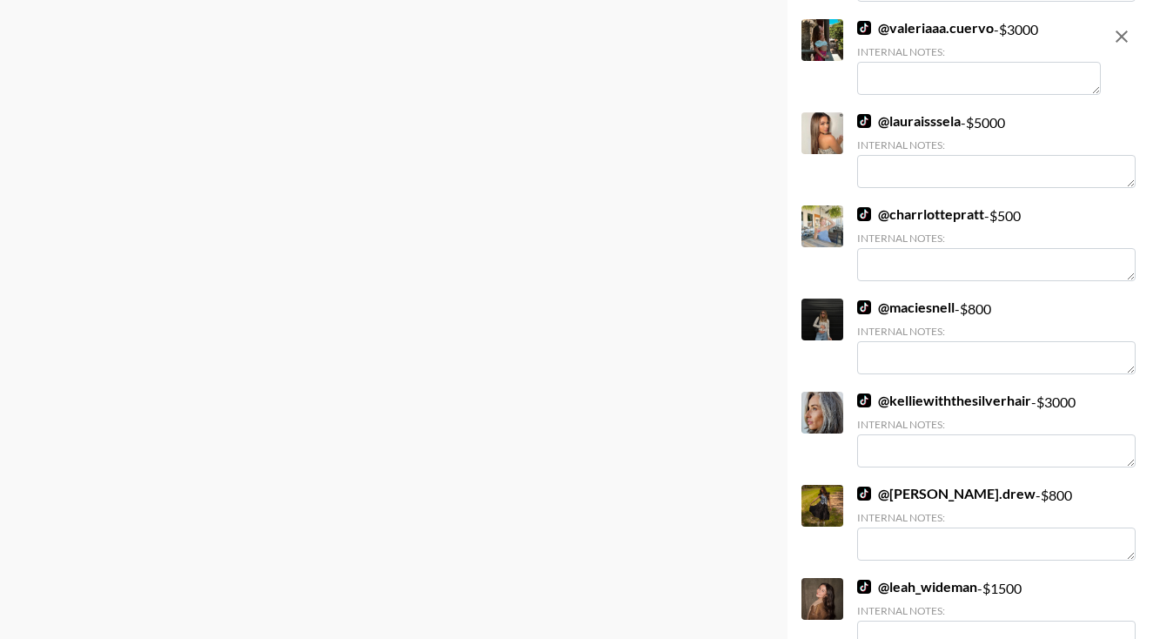
scroll to position [392, 0]
